Goal: Task Accomplishment & Management: Complete application form

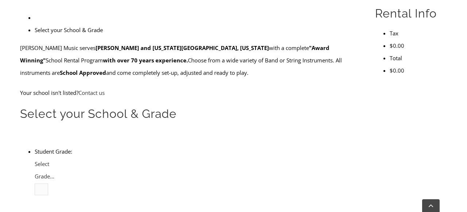
scroll to position [224, 0]
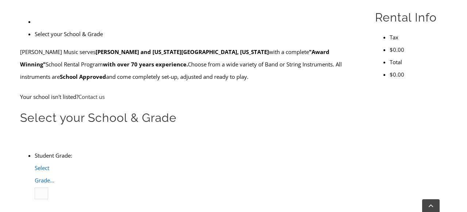
click at [54, 164] on span "Select Grade..." at bounding box center [45, 174] width 20 height 20
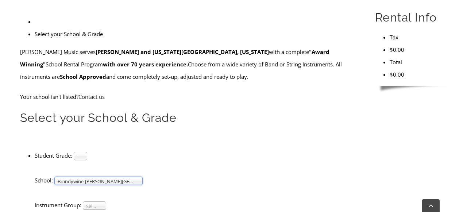
click at [101, 125] on span "Select Instrument Group..." at bounding box center [114, 126] width 74 height 9
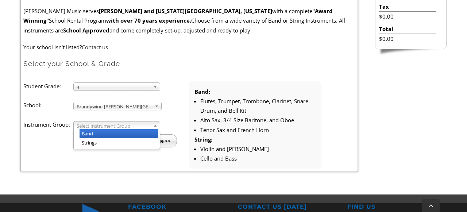
click at [100, 134] on li "Band" at bounding box center [119, 133] width 79 height 9
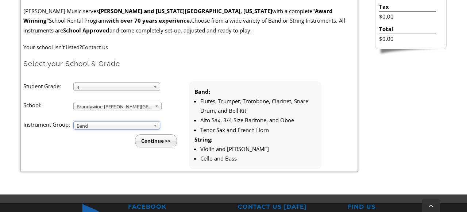
click at [146, 142] on input "Continue >>" at bounding box center [156, 140] width 42 height 13
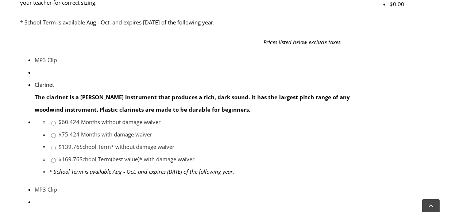
scroll to position [368, 0]
